Goal: Task Accomplishment & Management: Use online tool/utility

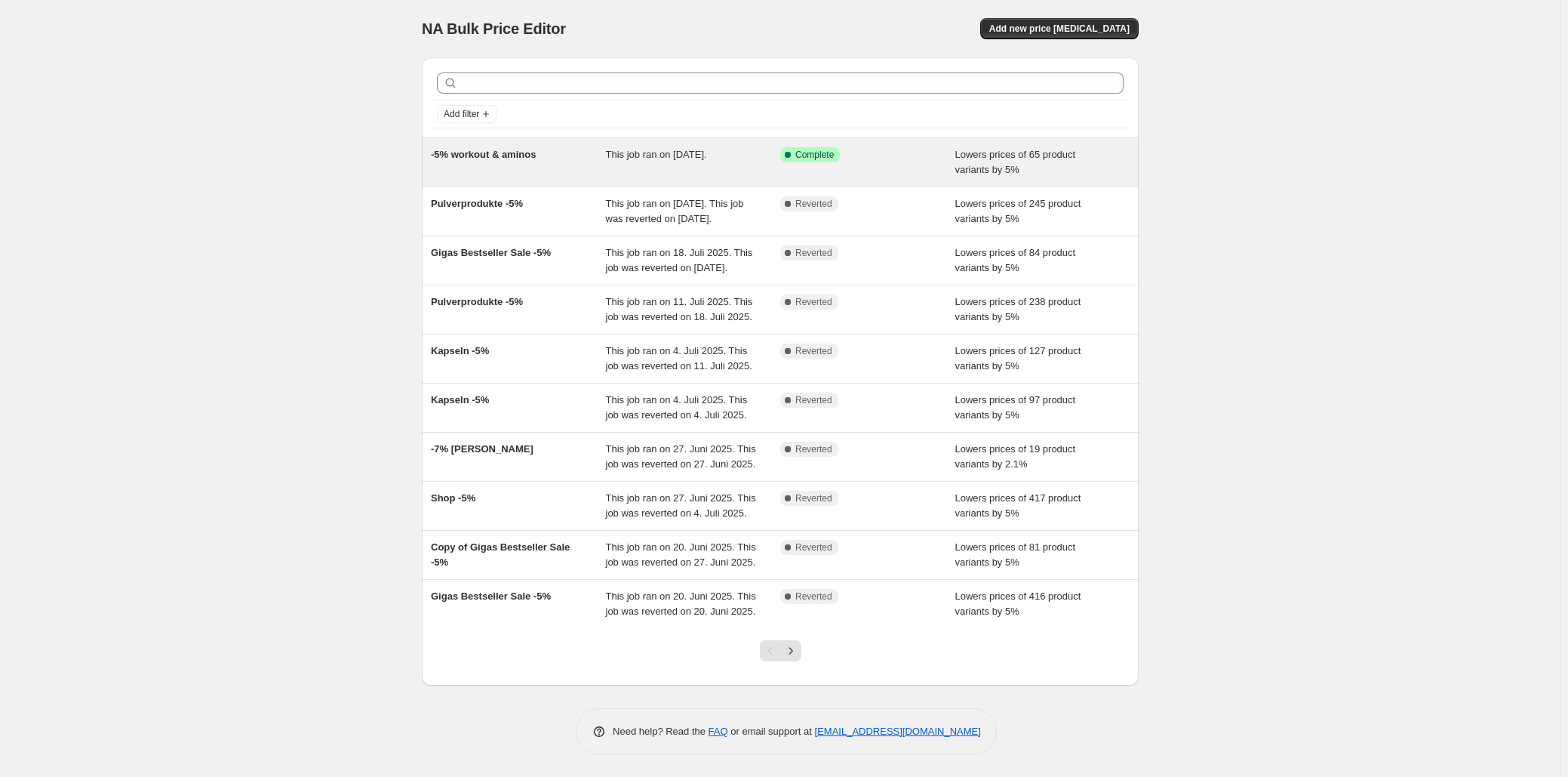
click at [764, 176] on div "This job ran on [DATE]." at bounding box center [694, 162] width 175 height 31
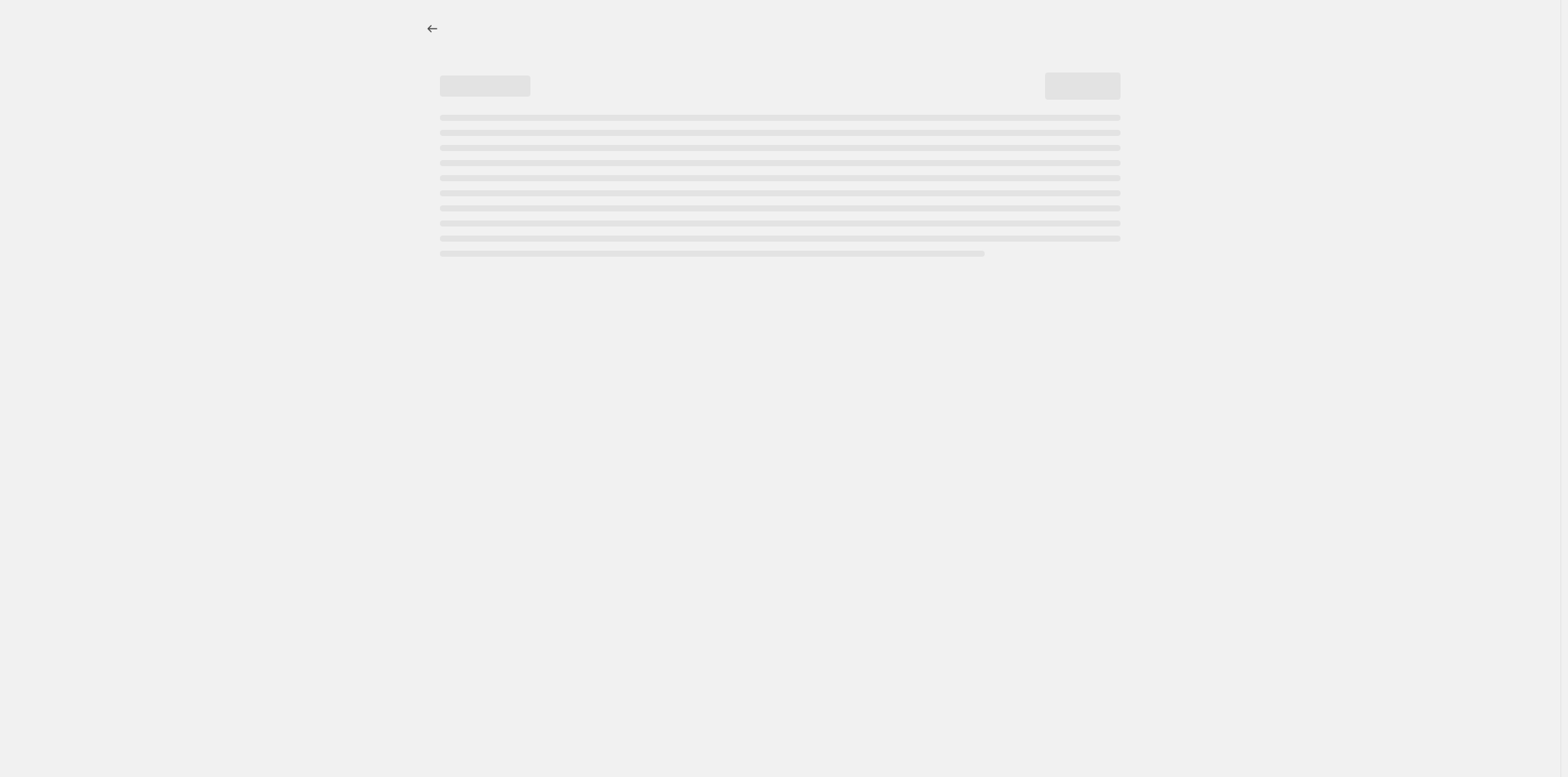
select select "percentage"
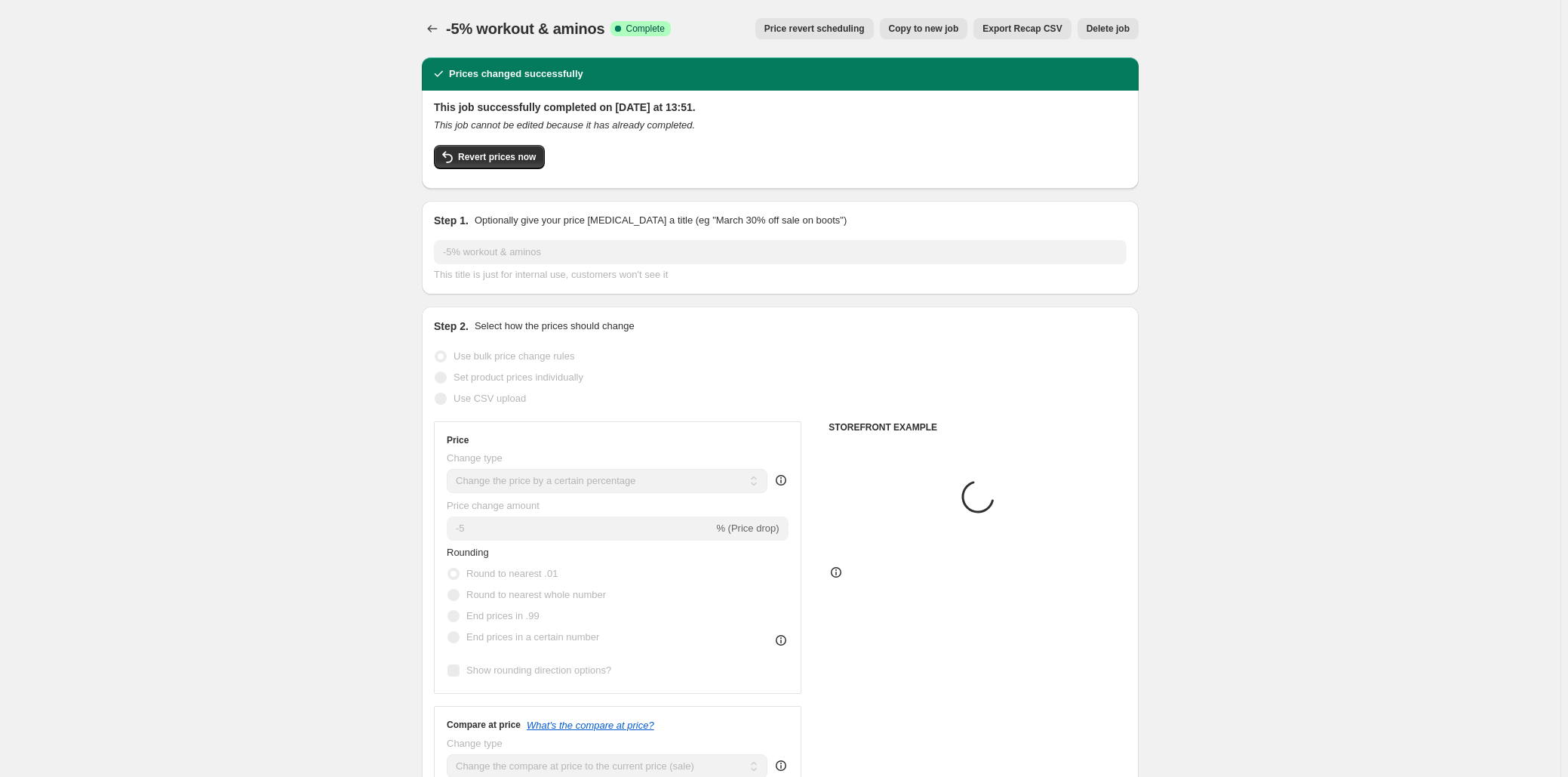
select select "collection"
click at [499, 151] on button "Revert prices now" at bounding box center [489, 156] width 111 height 24
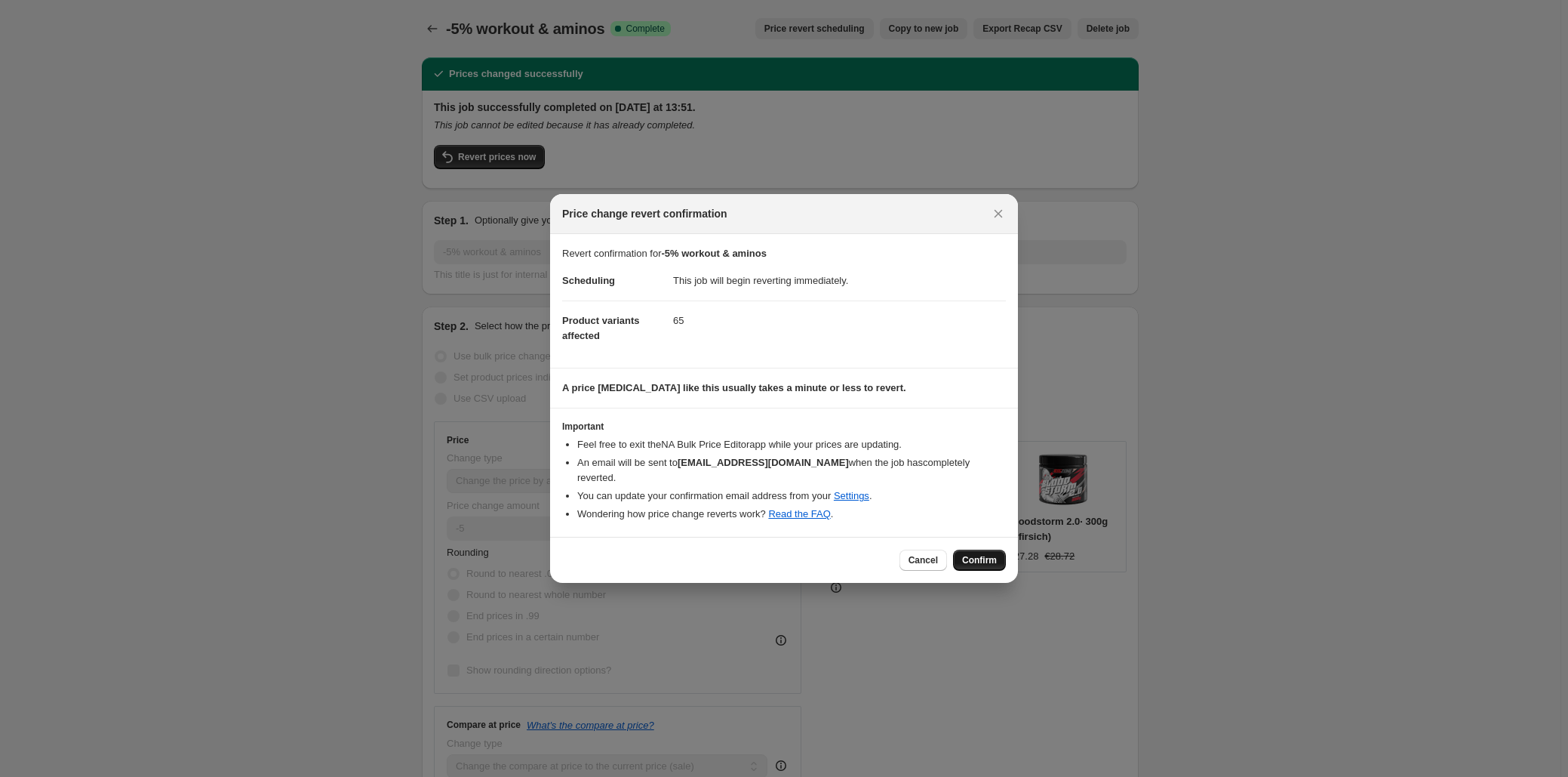
click at [990, 557] on span "Confirm" at bounding box center [979, 560] width 34 height 12
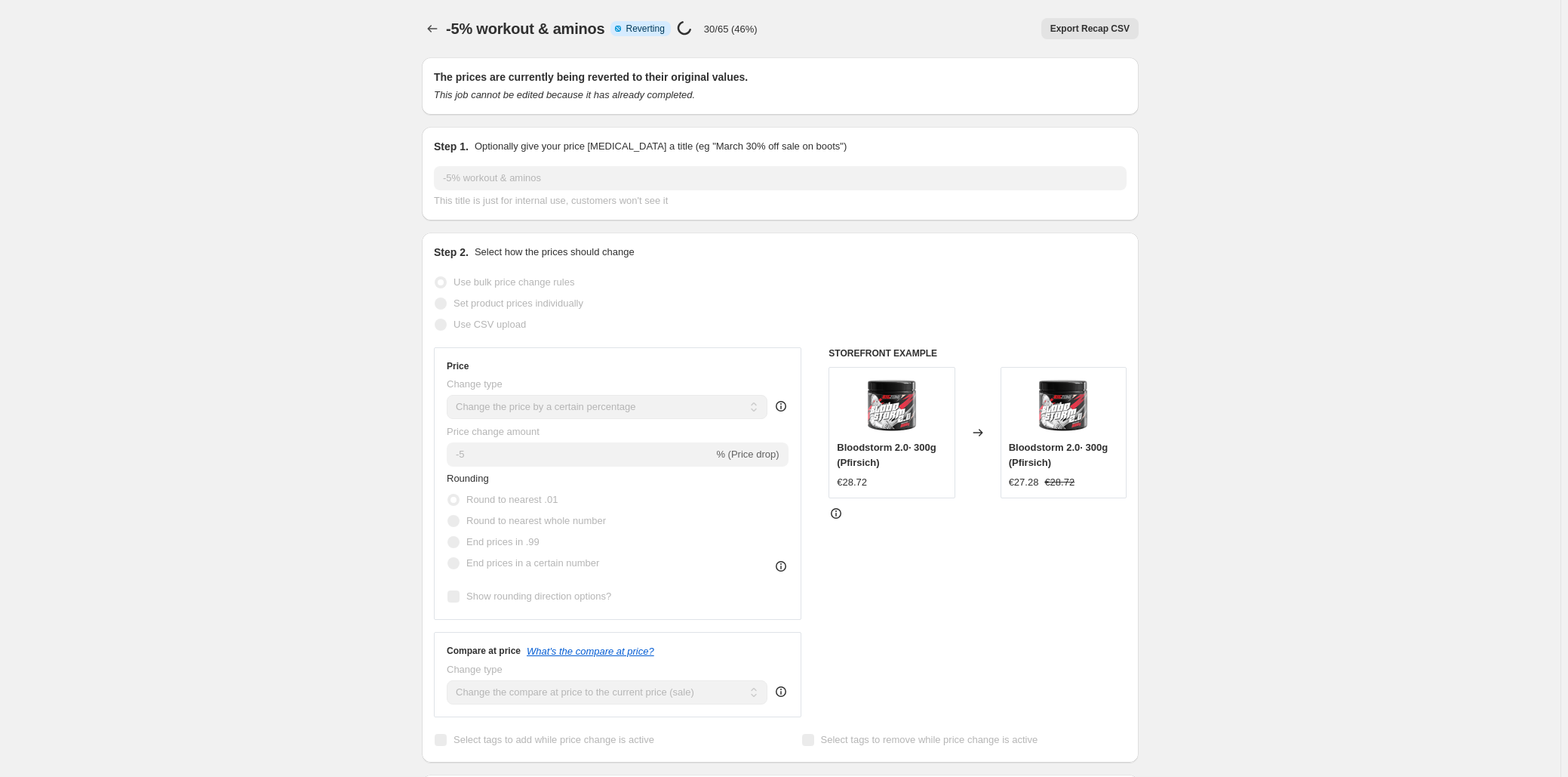
select select "percentage"
select select "collection"
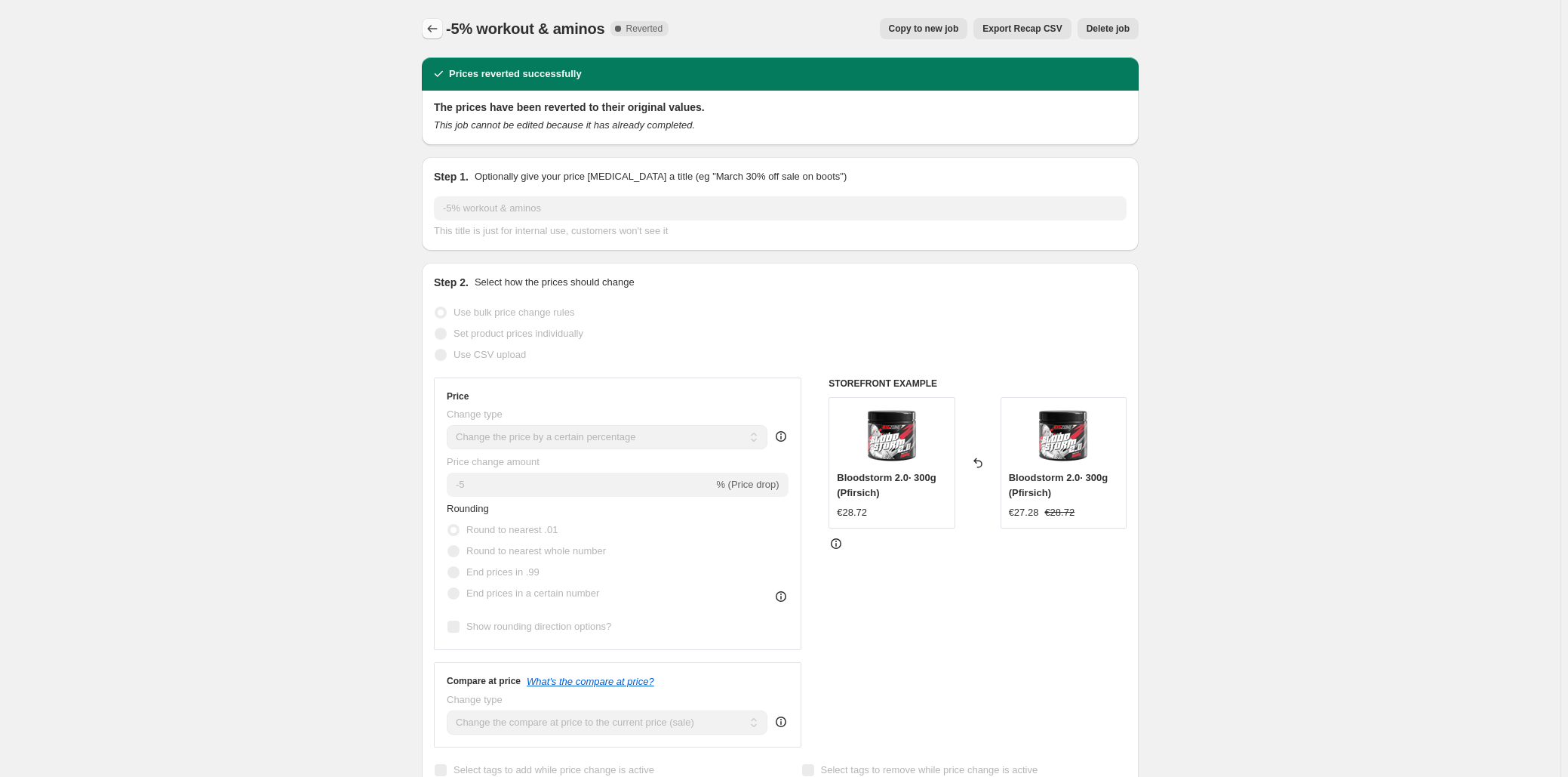
click at [434, 26] on icon "Price change jobs" at bounding box center [433, 29] width 10 height 8
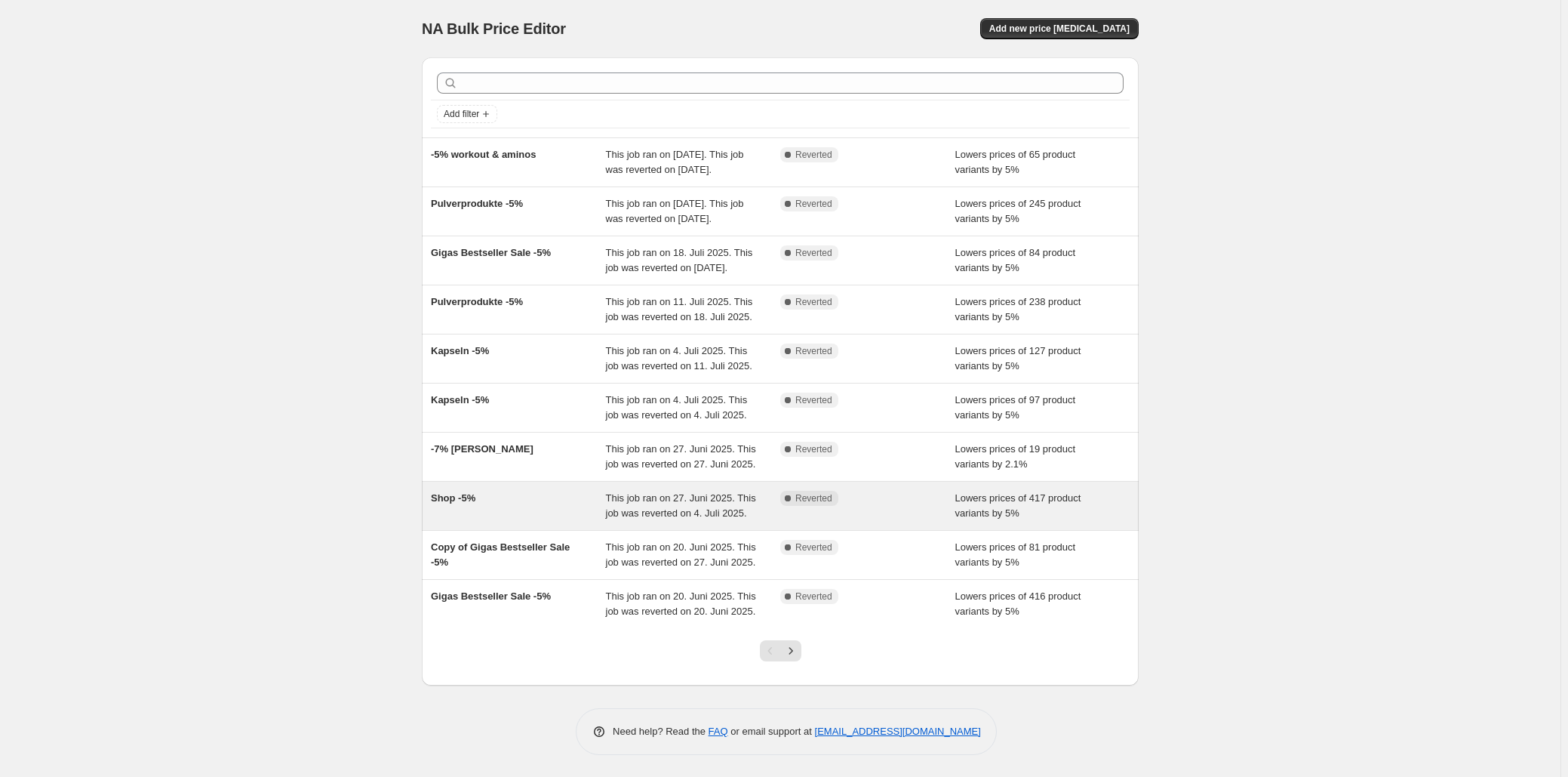
click at [583, 530] on div "Shop -5% This job ran on 27. Juni 2025. This job was reverted on 4. Juli 2025. …" at bounding box center [781, 505] width 717 height 49
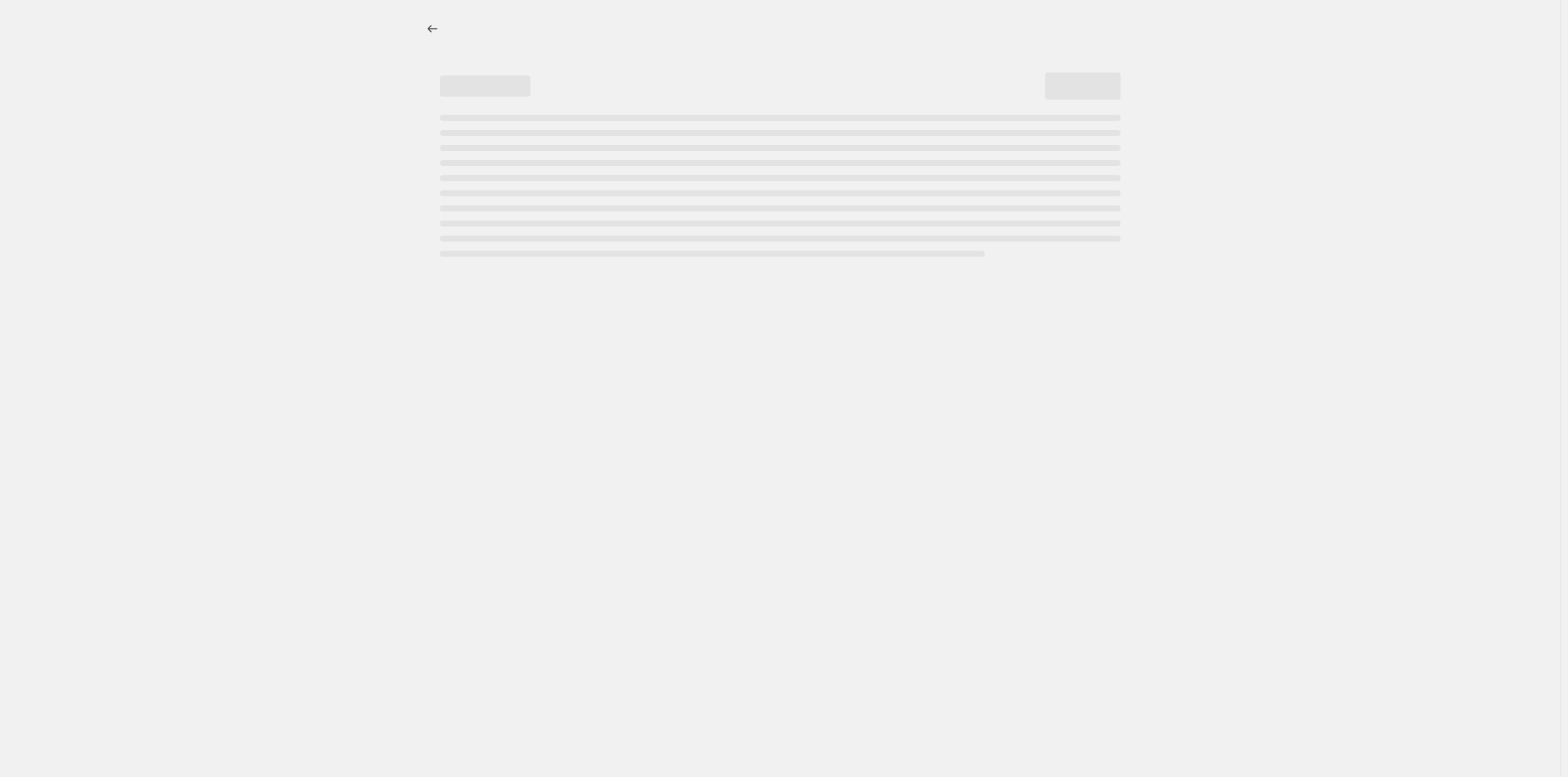
select select "percentage"
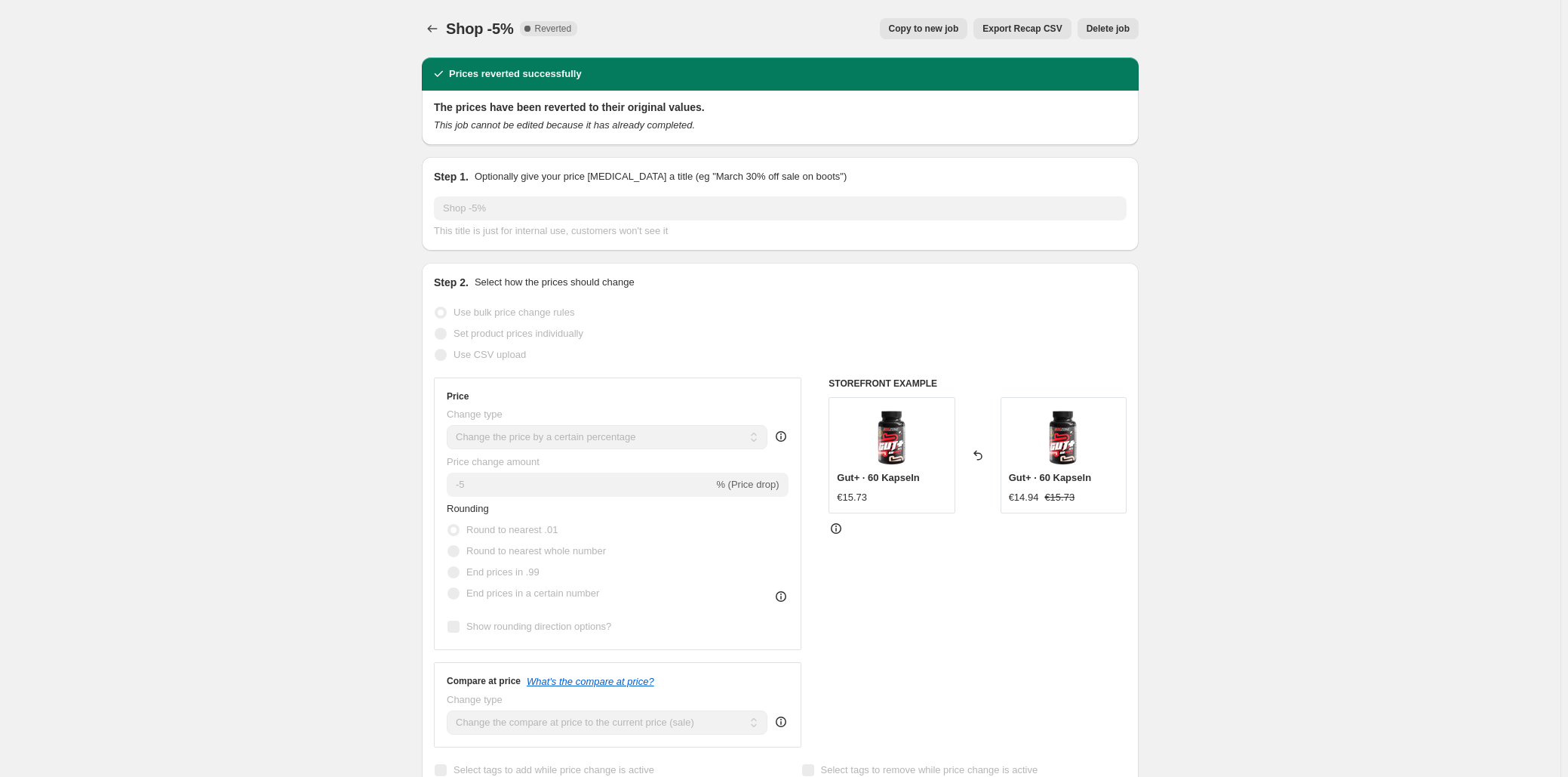
click at [926, 28] on span "Copy to new job" at bounding box center [925, 29] width 71 height 12
select select "percentage"
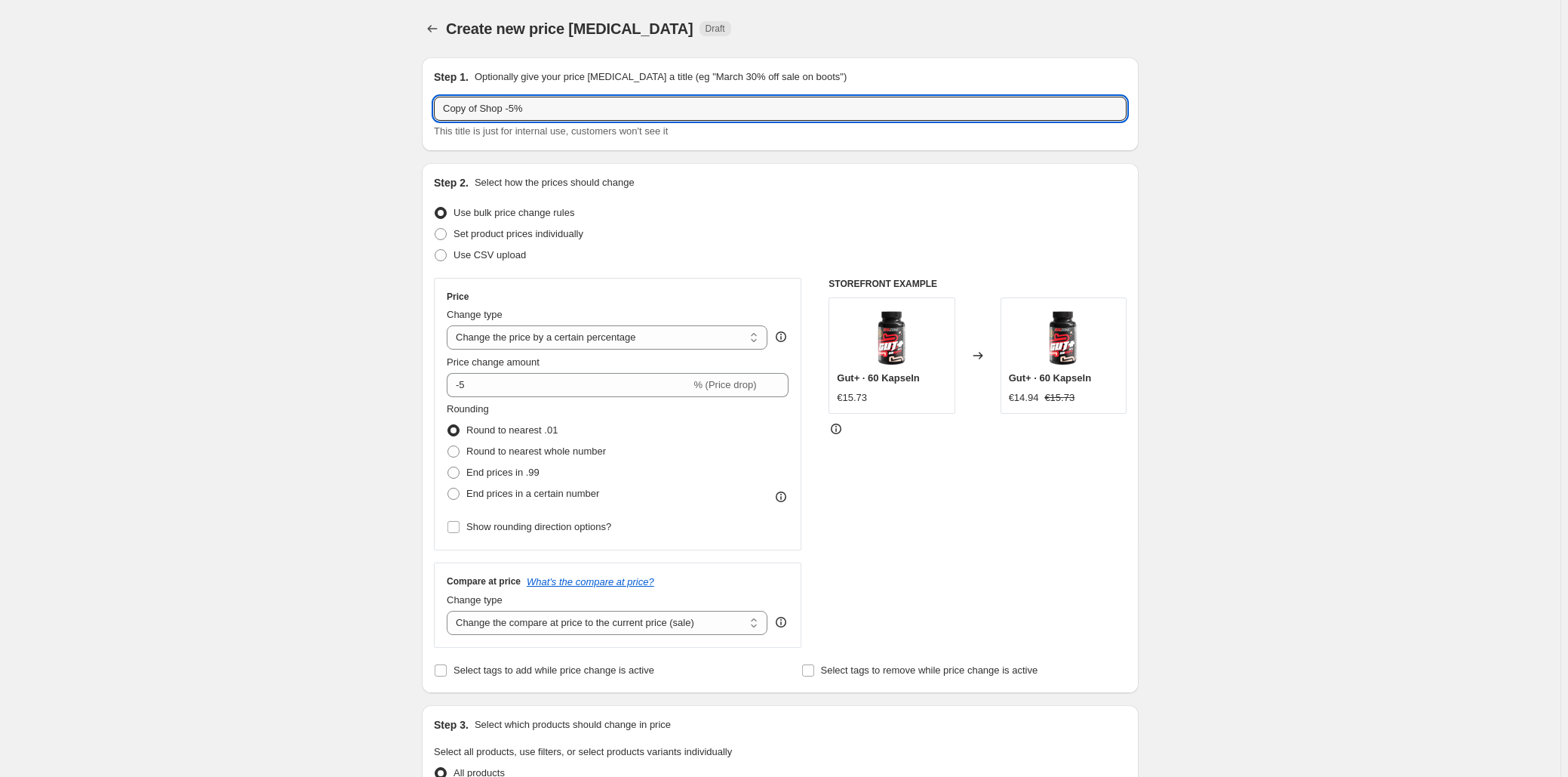
drag, startPoint x: 483, startPoint y: 102, endPoint x: 273, endPoint y: 100, distance: 210.0
click at [303, 103] on div "Create new price change job. This page is ready Create new price change job Dra…" at bounding box center [780, 754] width 1560 height 1509
type input "Shop -5%"
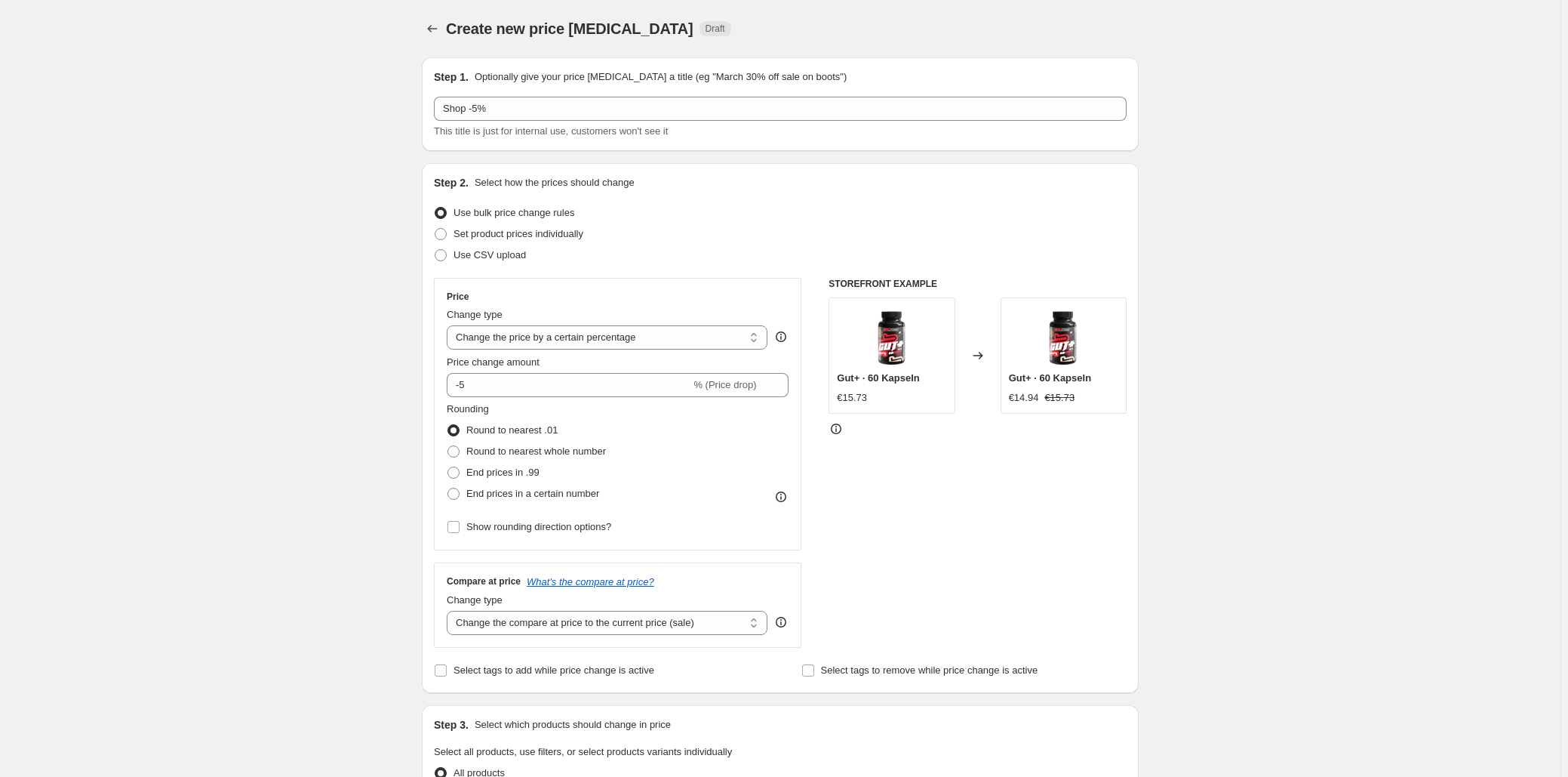
click at [241, 103] on div "Create new price change job. This page is ready Create new price change job Dra…" at bounding box center [780, 754] width 1560 height 1509
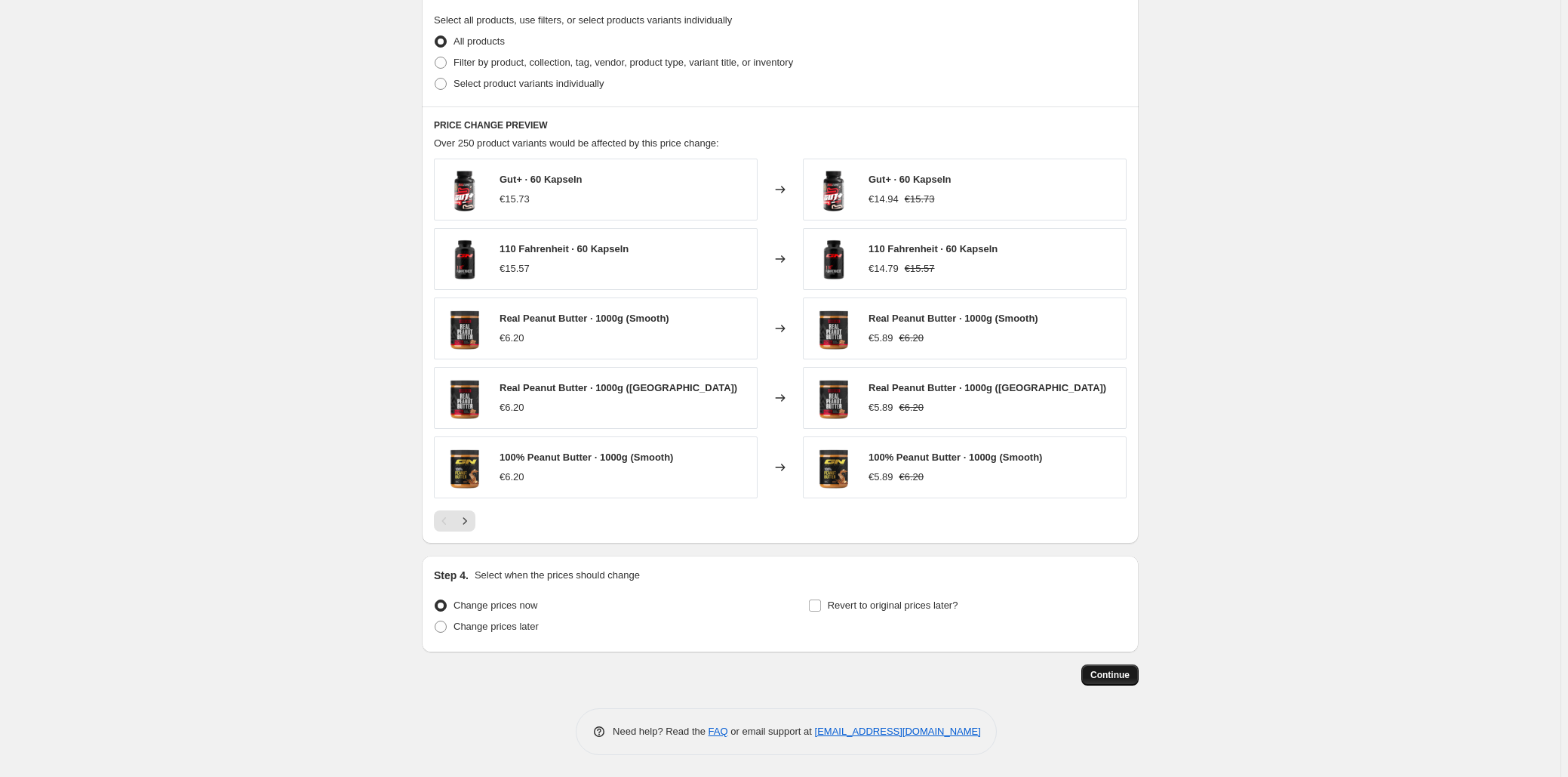
click at [1119, 673] on span "Continue" at bounding box center [1110, 674] width 39 height 12
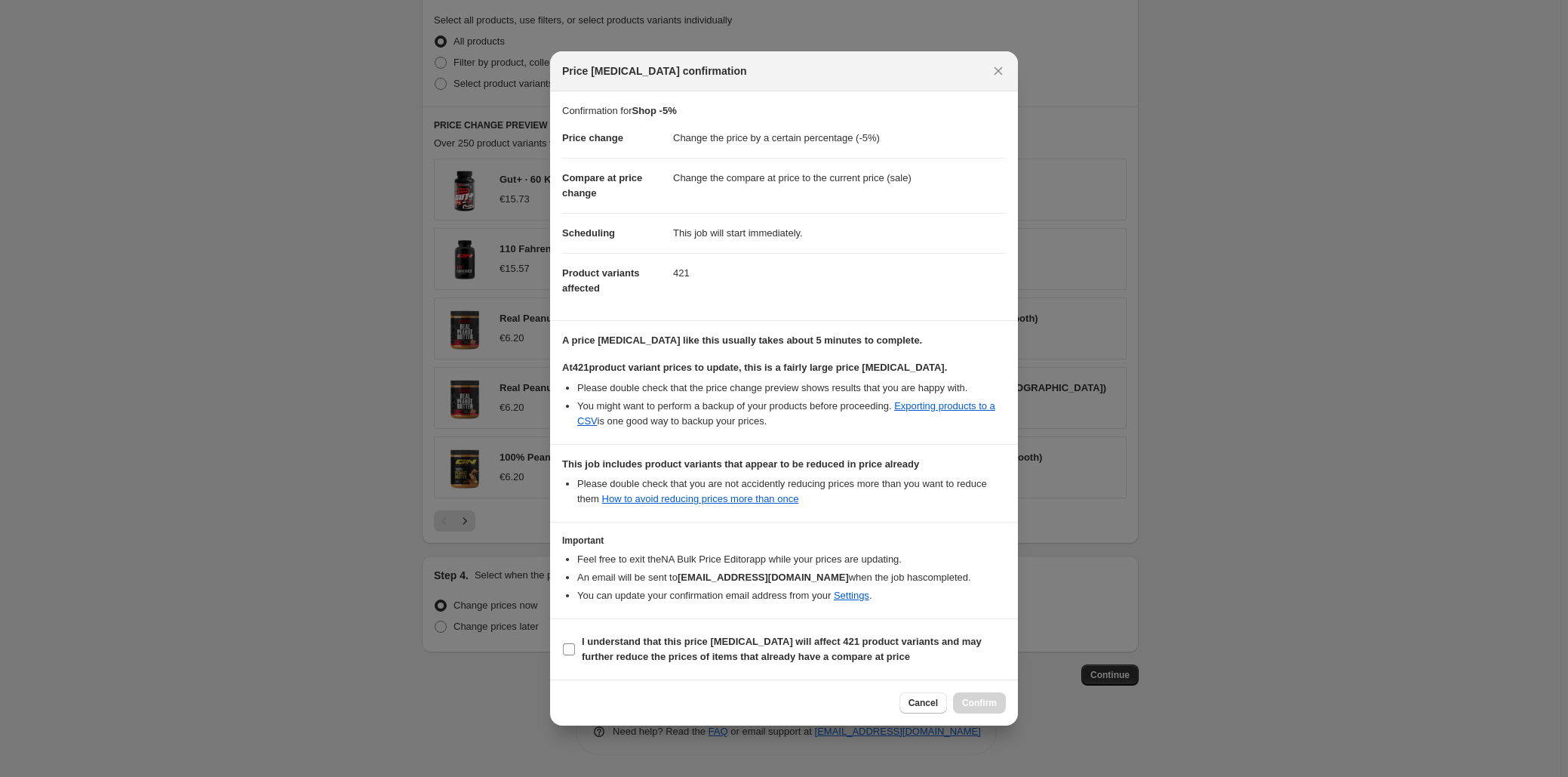
click at [569, 649] on input "I understand that this price change job will affect 421 product variants and ma…" at bounding box center [569, 649] width 12 height 12
checkbox input "true"
click at [966, 703] on span "Confirm" at bounding box center [979, 703] width 34 height 12
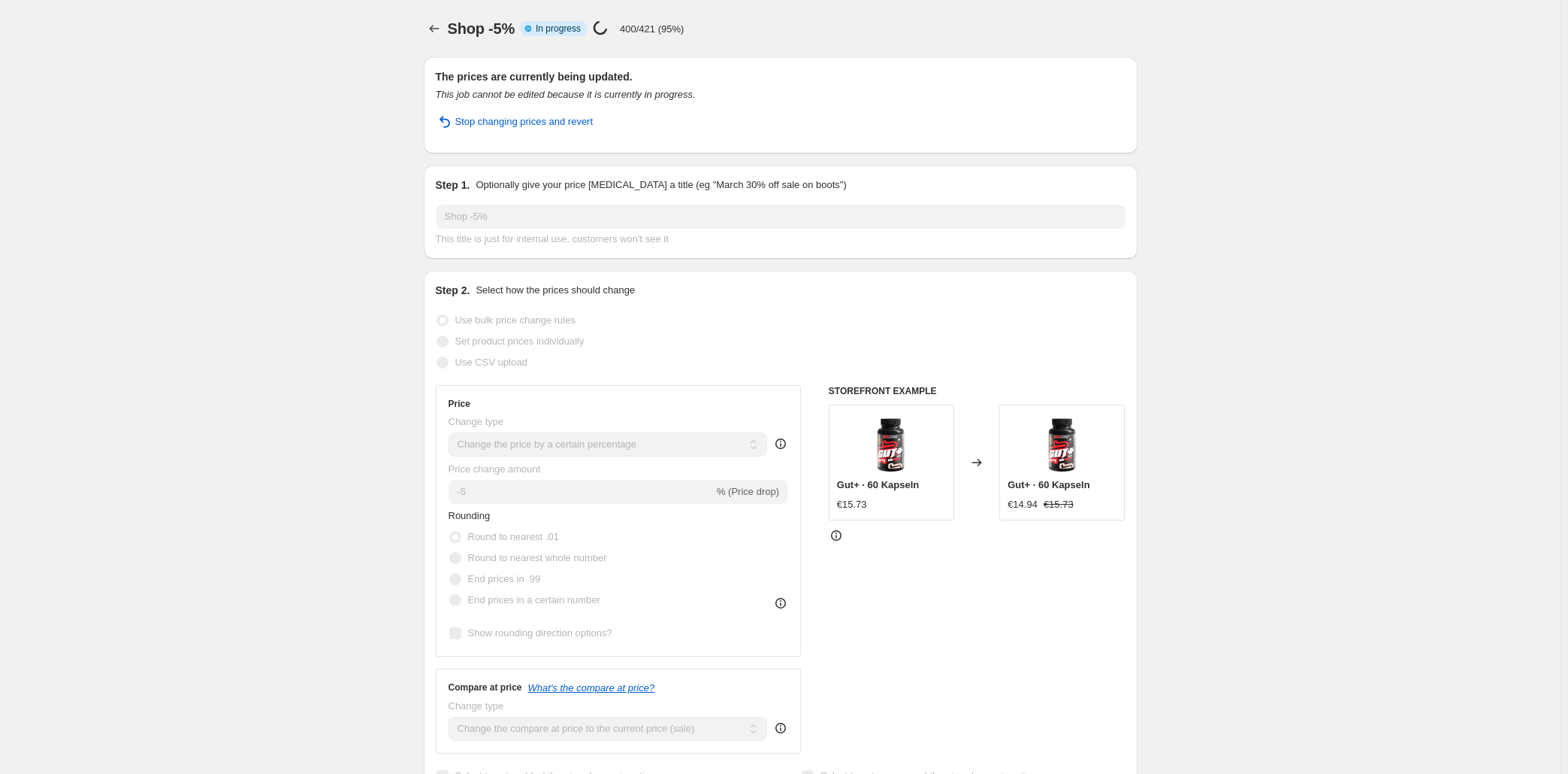
select select "percentage"
